Goal: Task Accomplishment & Management: Use online tool/utility

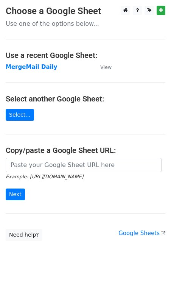
click at [39, 71] on td "MergeMail Daily" at bounding box center [49, 67] width 87 height 9
click at [32, 64] on strong "MergeMail Daily" at bounding box center [32, 67] width 52 height 7
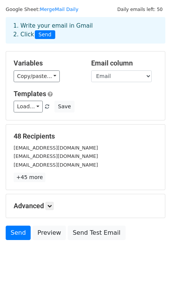
scroll to position [34, 0]
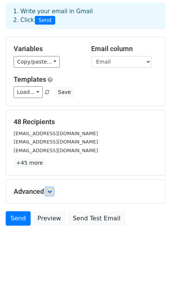
click at [52, 190] on icon at bounding box center [49, 191] width 5 height 5
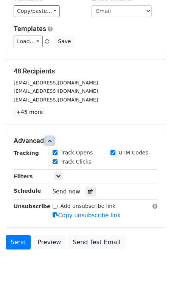
scroll to position [108, 0]
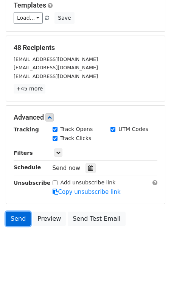
click at [18, 220] on link "Send" at bounding box center [18, 219] width 25 height 14
